Goal: Transaction & Acquisition: Obtain resource

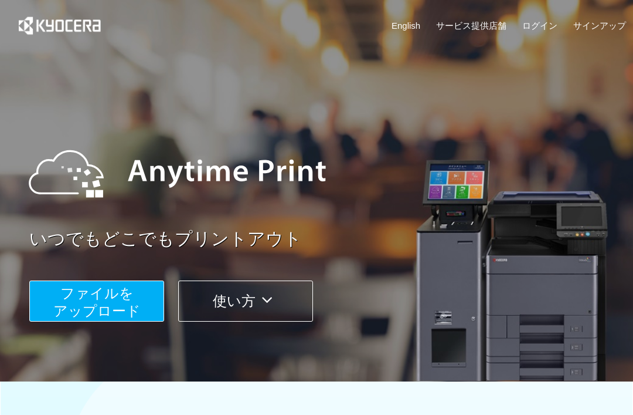
click at [148, 295] on button "ファイルを ​​アップロード" at bounding box center [96, 300] width 135 height 41
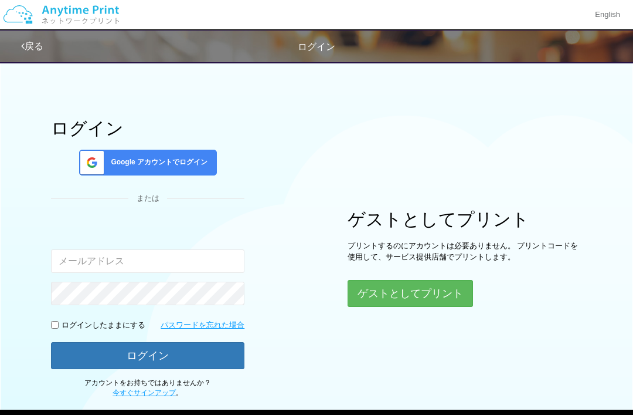
click at [453, 290] on button "ゲストとしてプリント" at bounding box center [410, 293] width 125 height 27
click at [456, 294] on button "ゲストとしてプリント" at bounding box center [410, 293] width 125 height 27
click at [412, 294] on button "ゲストとしてプリント" at bounding box center [410, 293] width 125 height 27
click at [418, 294] on button "ゲストとしてプリント" at bounding box center [410, 293] width 125 height 27
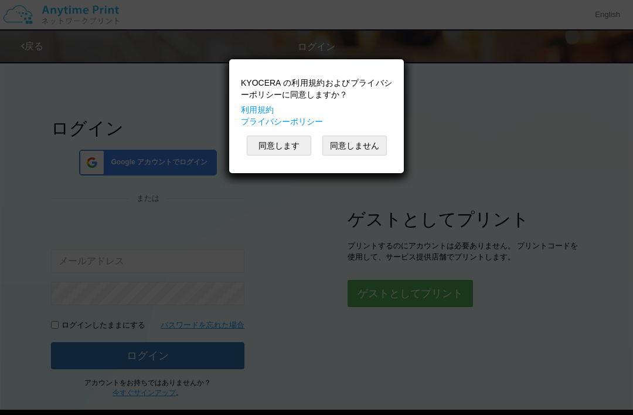
click at [284, 149] on button "同意します" at bounding box center [279, 145] width 64 height 20
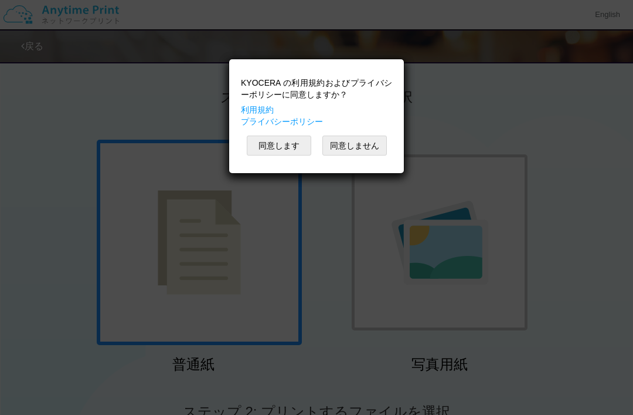
click at [589, 162] on div "KYOCERA の利用規約およびプライバシーポリシーに同意しますか？ 利用規約 プライバシーポリシー 同意します 同意しません" at bounding box center [316, 207] width 633 height 415
click at [246, 262] on div "KYOCERA の利用規約およびプライバシーポリシーに同意しますか？ 利用規約 プライバシーポリシー 同意します 同意しません" at bounding box center [316, 207] width 633 height 415
click at [287, 142] on button "同意します" at bounding box center [279, 145] width 64 height 20
click at [282, 149] on button "同意します" at bounding box center [279, 145] width 64 height 20
click at [284, 146] on button "同意します" at bounding box center [279, 145] width 64 height 20
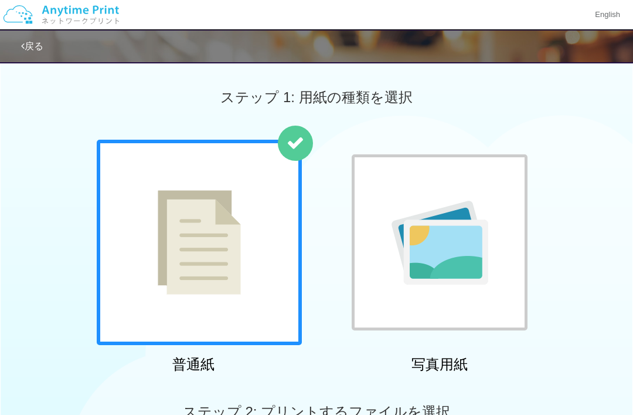
click at [225, 275] on img at bounding box center [199, 242] width 83 height 104
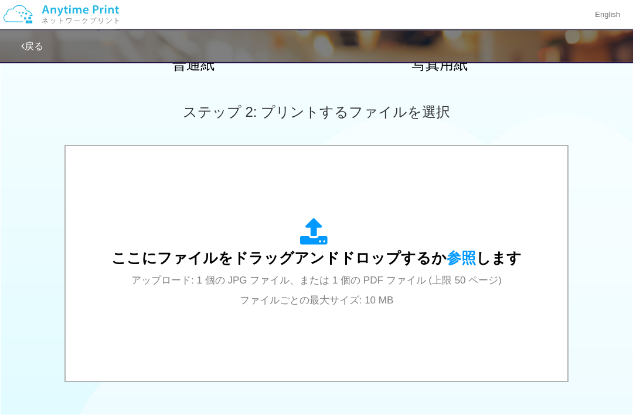
scroll to position [300, 0]
click at [454, 260] on span "参照" at bounding box center [461, 257] width 29 height 16
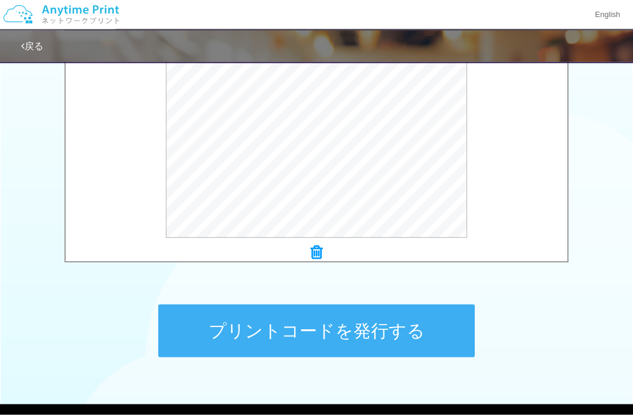
scroll to position [416, 0]
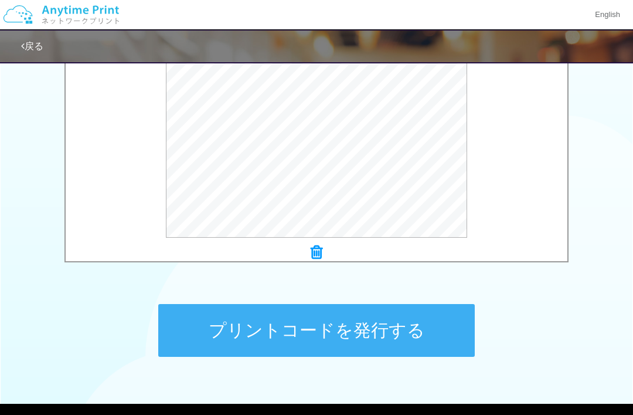
click at [366, 331] on button "プリントコードを発行する" at bounding box center [316, 330] width 317 height 53
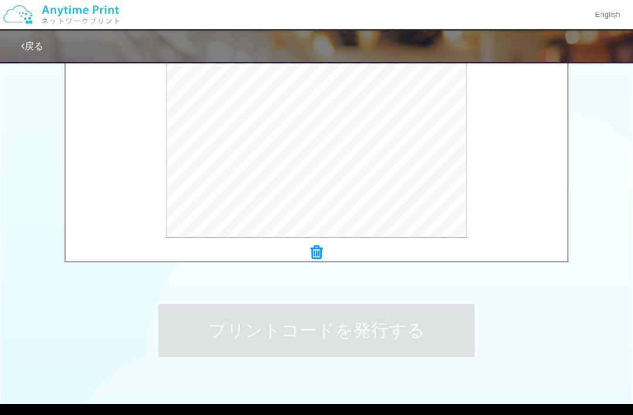
scroll to position [0, 0]
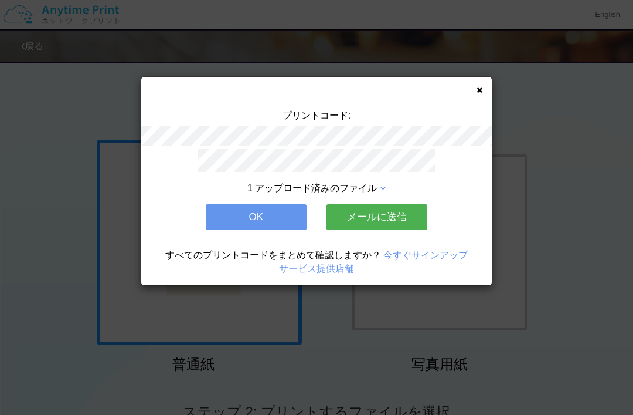
click at [267, 221] on button "OK" at bounding box center [256, 217] width 101 height 26
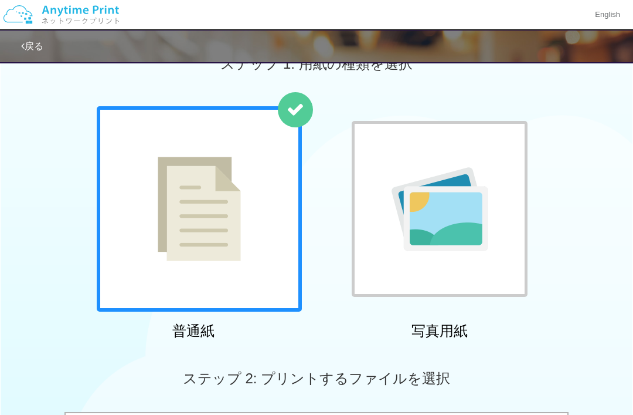
click at [633, 246] on html "English 戻る ステップ 1: 用紙の種類を選択 普通紙 写真用紙" at bounding box center [316, 174] width 633 height 415
